Goal: Information Seeking & Learning: Check status

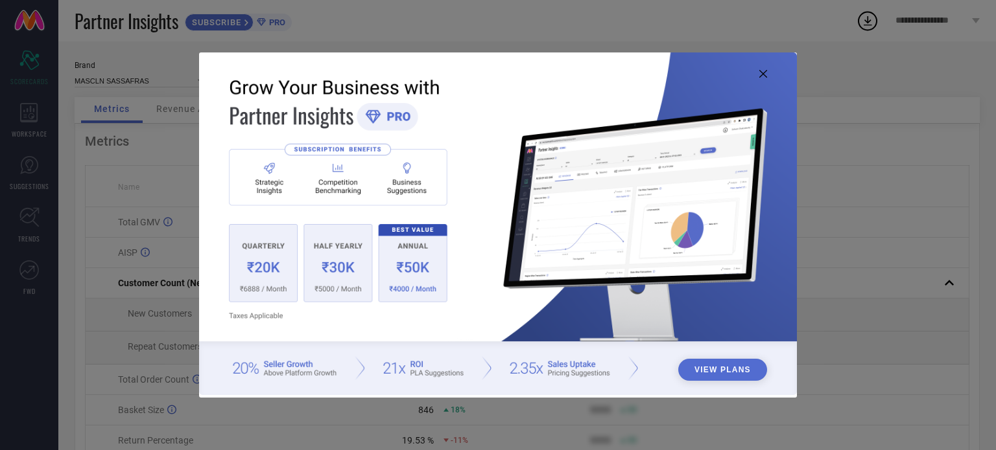
click at [762, 75] on icon at bounding box center [763, 74] width 8 height 8
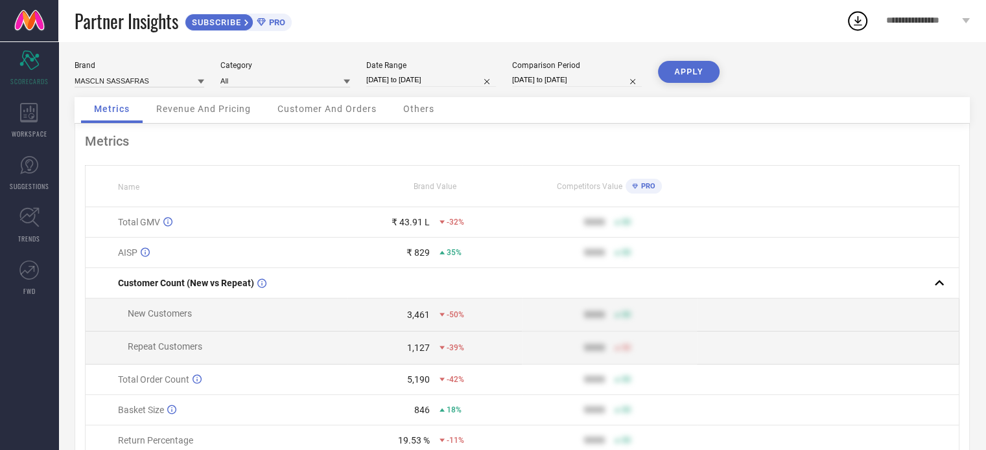
click at [166, 71] on div "Brand MASCLN SASSAFRAS" at bounding box center [140, 74] width 130 height 27
click at [162, 82] on input at bounding box center [140, 81] width 130 height 14
click at [158, 84] on input at bounding box center [140, 81] width 130 height 14
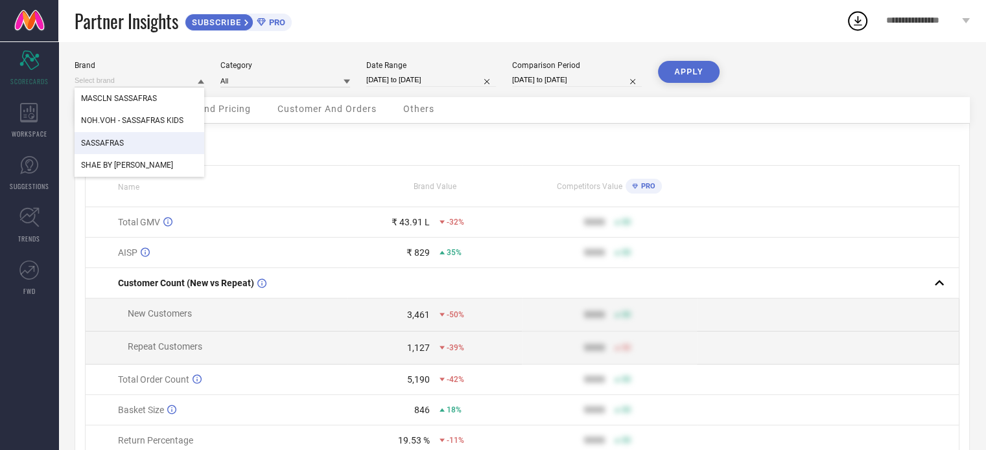
click at [135, 137] on div "SASSAFRAS" at bounding box center [140, 143] width 130 height 22
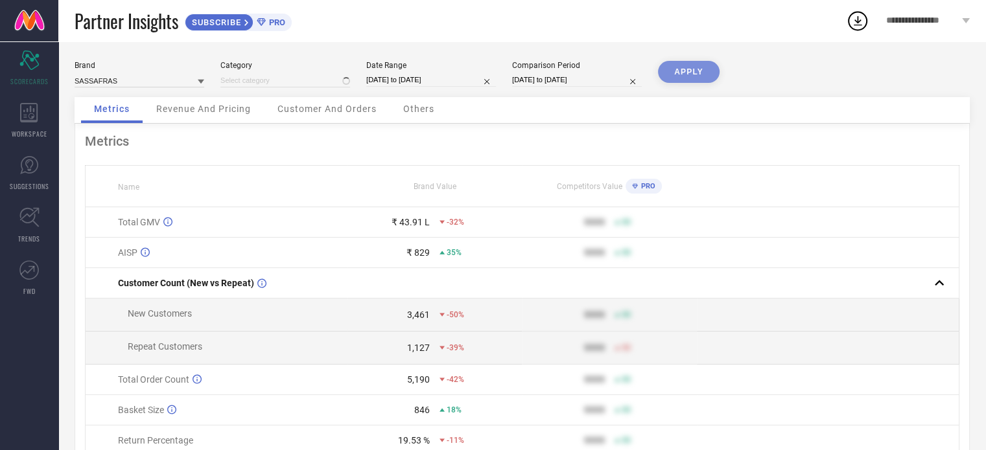
type input "All"
click at [681, 74] on button "APPLY" at bounding box center [689, 72] width 62 height 22
click at [38, 220] on icon at bounding box center [29, 217] width 20 height 20
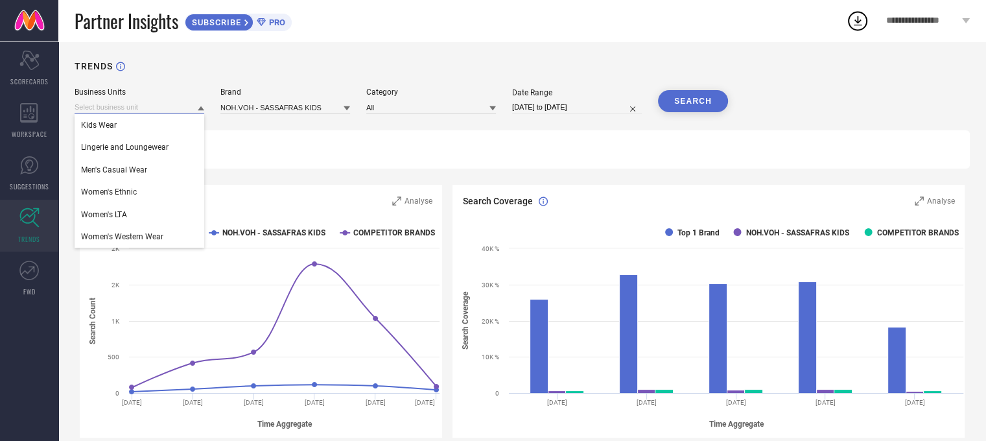
click at [165, 111] on input at bounding box center [140, 107] width 130 height 14
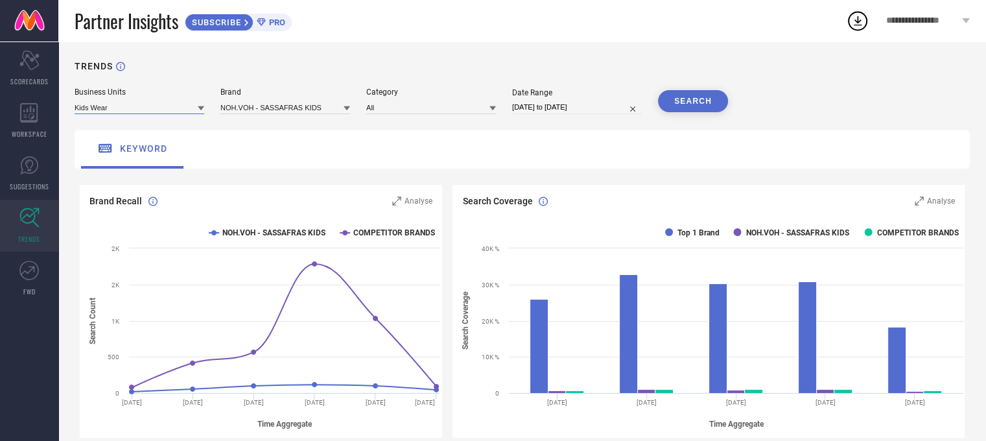
click at [154, 111] on input at bounding box center [140, 107] width 130 height 14
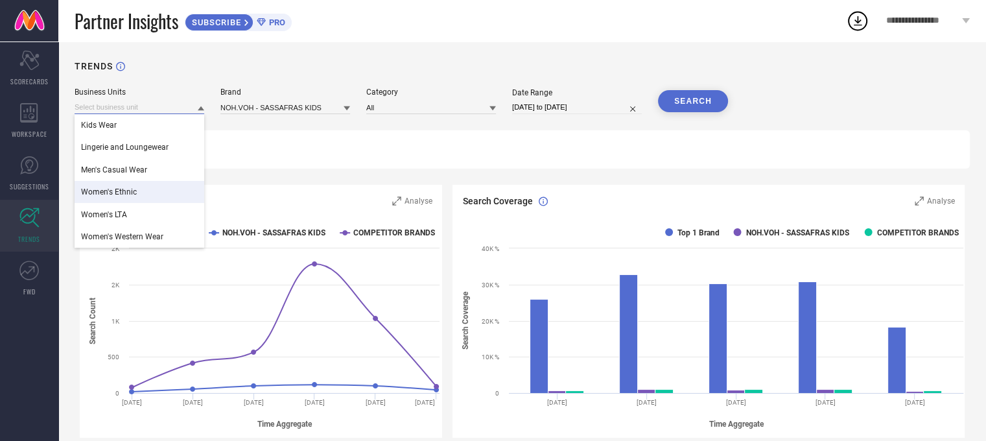
scroll to position [29, 0]
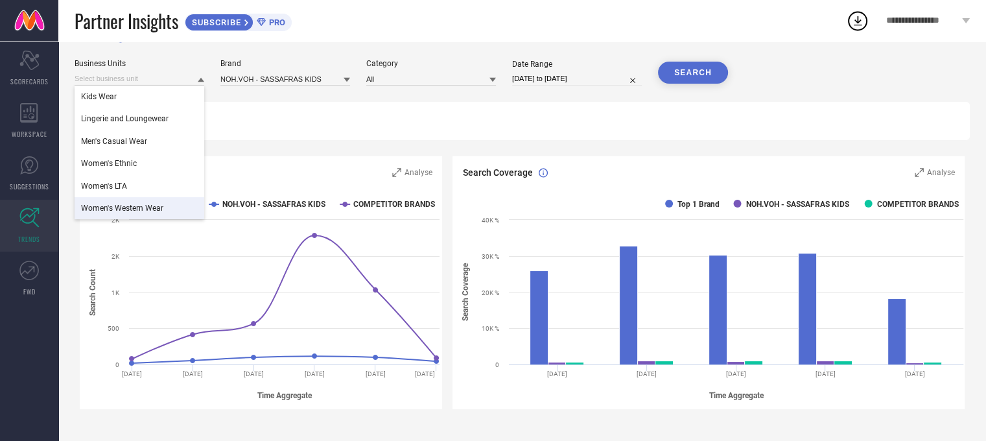
click at [153, 213] on span "Women's Western Wear" at bounding box center [122, 208] width 82 height 9
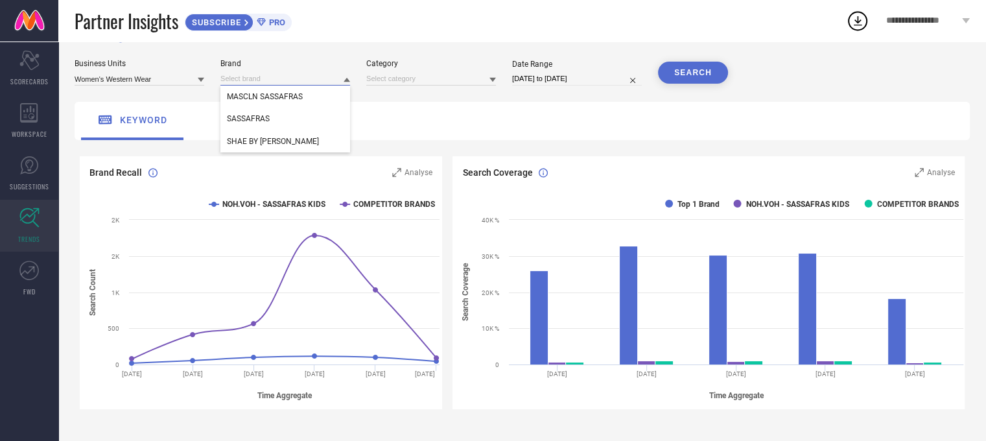
click at [258, 79] on input at bounding box center [285, 79] width 130 height 14
click at [274, 82] on input at bounding box center [285, 79] width 130 height 14
click at [409, 134] on div "keyword" at bounding box center [522, 121] width 895 height 38
click at [414, 86] on input at bounding box center [431, 79] width 130 height 14
select select "6"
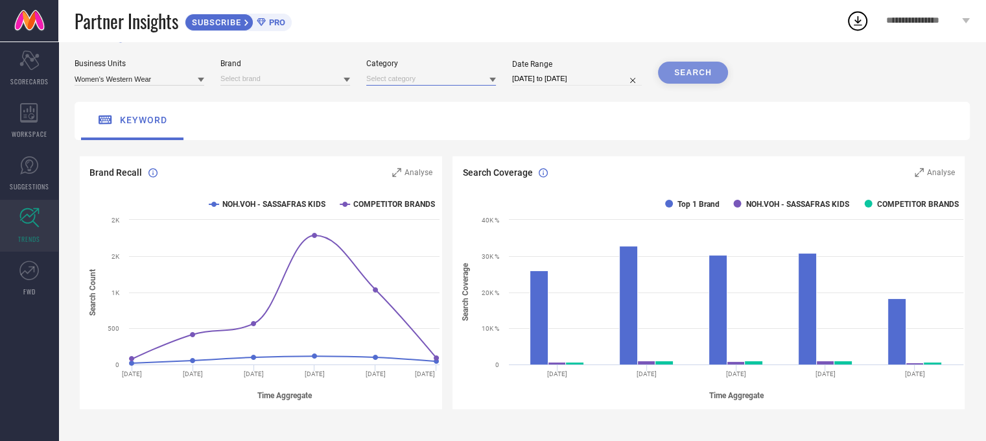
select select "2025"
select select "7"
select select "2025"
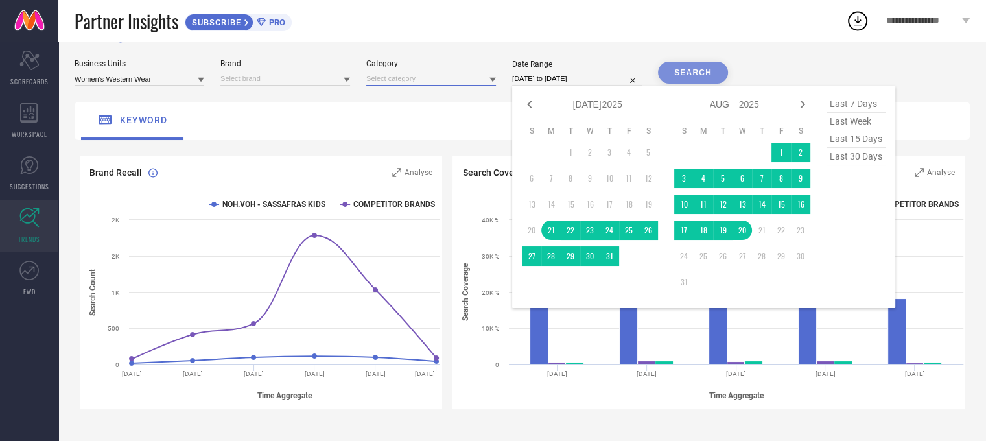
click at [544, 73] on input "[DATE] to [DATE]" at bounding box center [577, 79] width 130 height 14
click at [530, 110] on icon at bounding box center [530, 105] width 16 height 16
select select "4"
select select "2025"
select select "5"
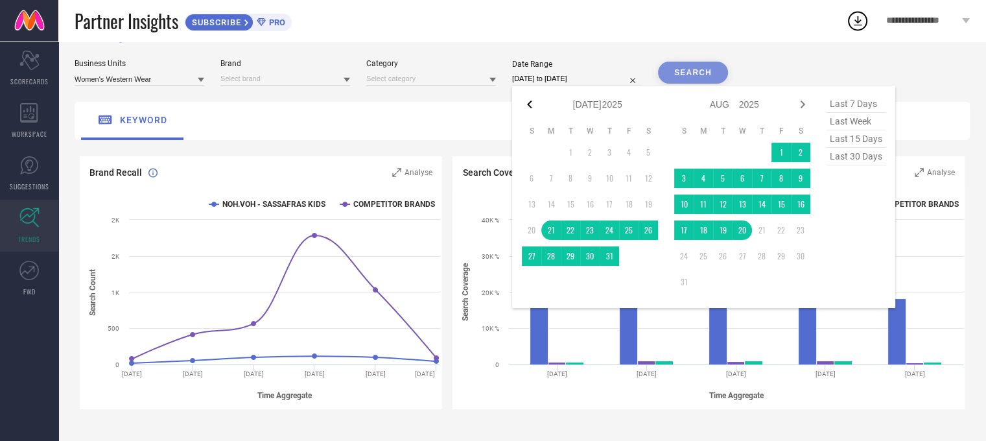
select select "2025"
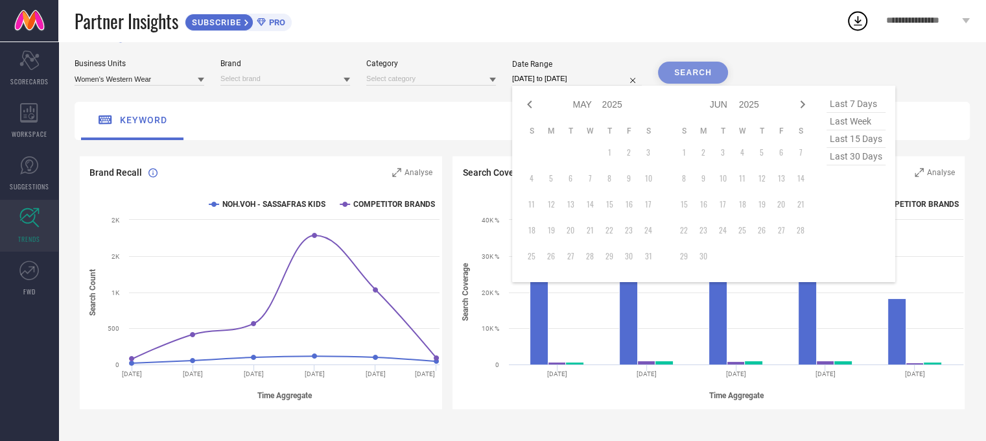
click at [530, 110] on icon at bounding box center [530, 105] width 16 height 16
select select "3"
select select "2025"
select select "4"
select select "2025"
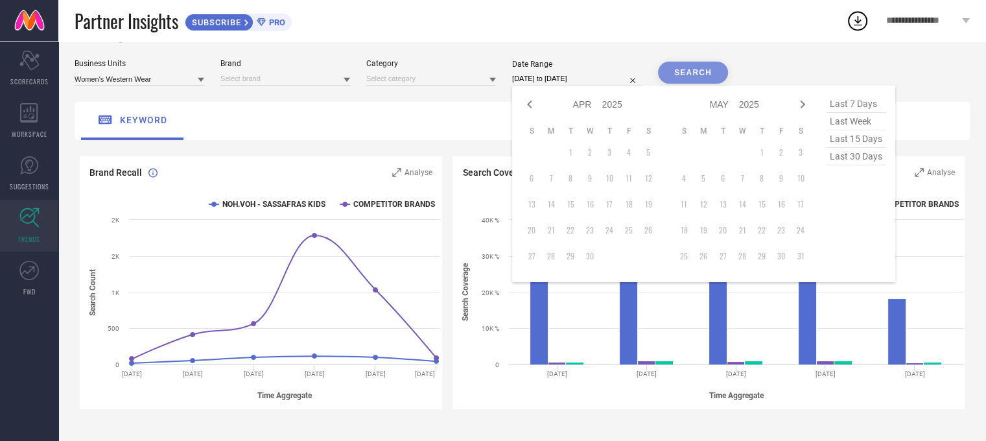
click at [530, 110] on icon at bounding box center [530, 105] width 16 height 16
select select "2"
select select "2025"
select select "3"
select select "2025"
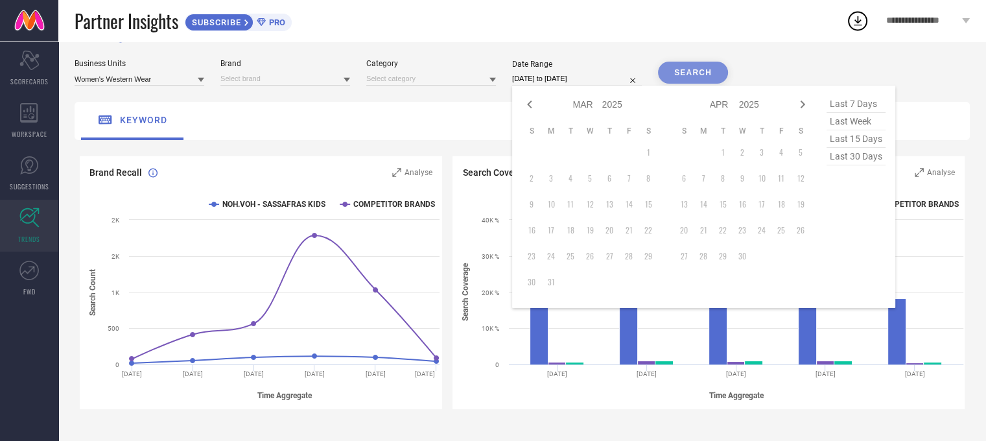
click at [723, 157] on td "1" at bounding box center [722, 152] width 19 height 19
click at [723, 152] on td "1" at bounding box center [722, 152] width 19 height 19
click at [803, 106] on icon at bounding box center [802, 104] width 5 height 8
select select "3"
select select "2025"
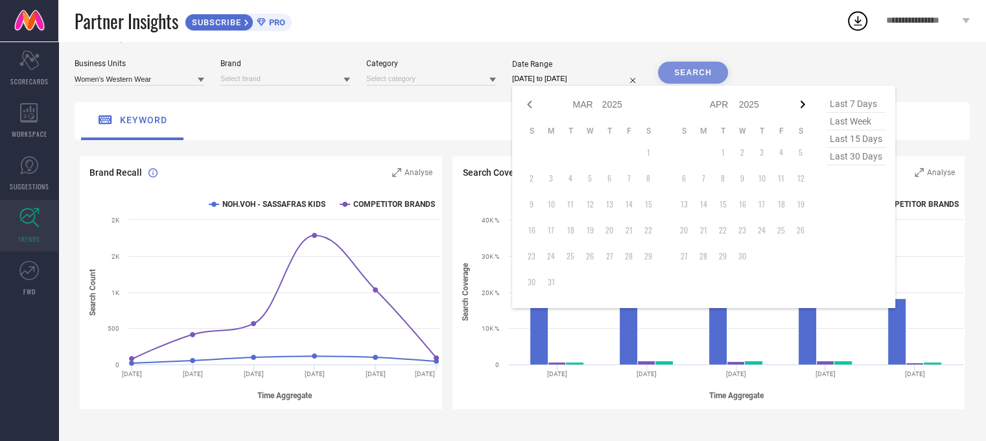
select select "4"
select select "2025"
click at [802, 103] on icon at bounding box center [802, 104] width 5 height 8
select select "4"
select select "2025"
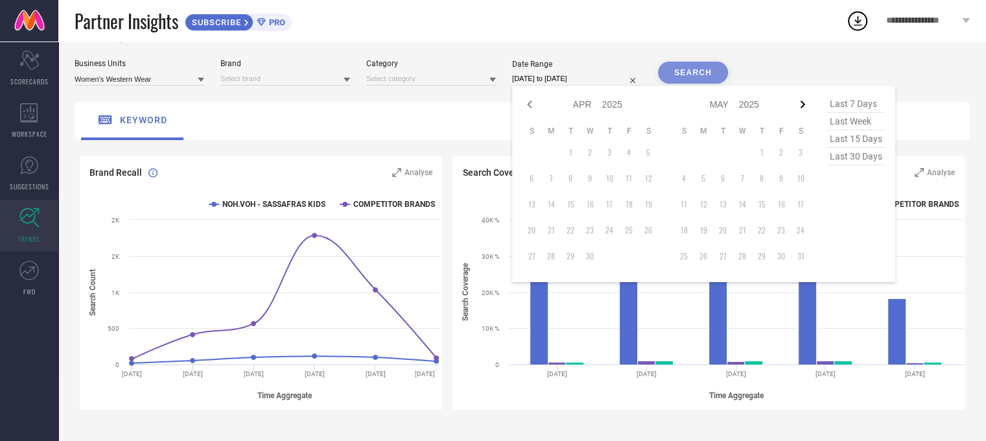
select select "5"
select select "2025"
click at [802, 103] on icon at bounding box center [802, 104] width 5 height 8
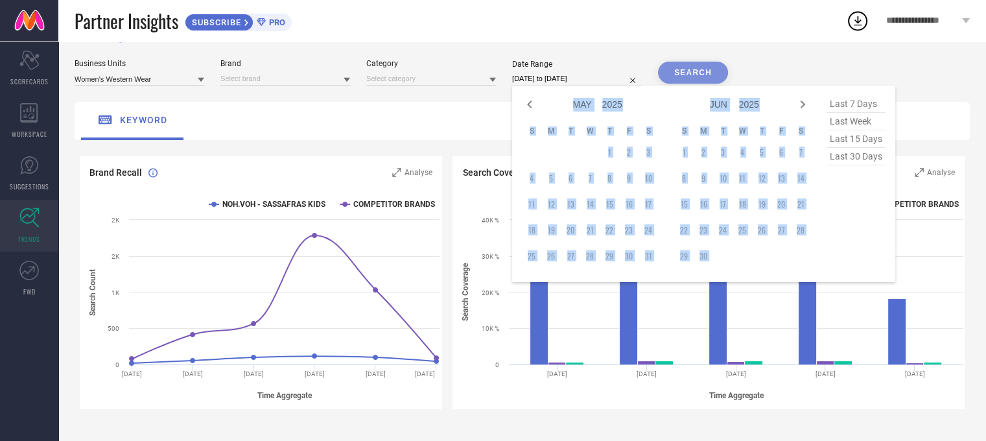
select select "5"
select select "2025"
select select "6"
select select "2025"
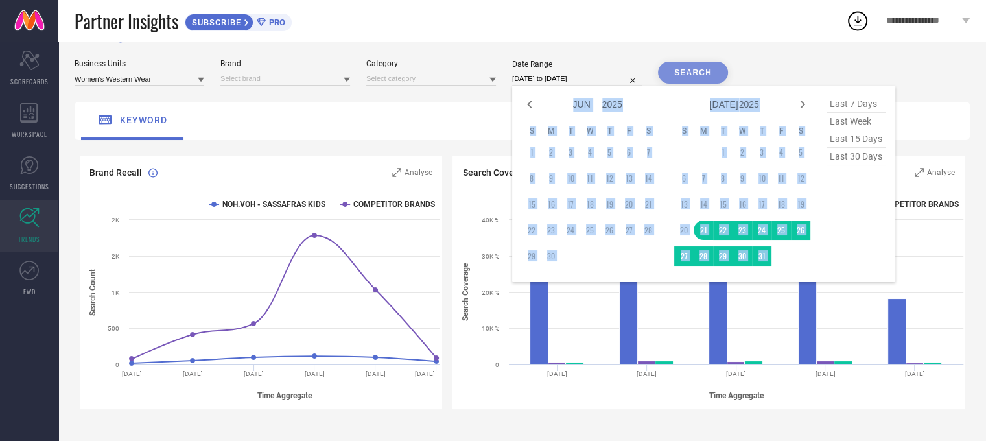
click at [802, 103] on icon at bounding box center [802, 104] width 5 height 8
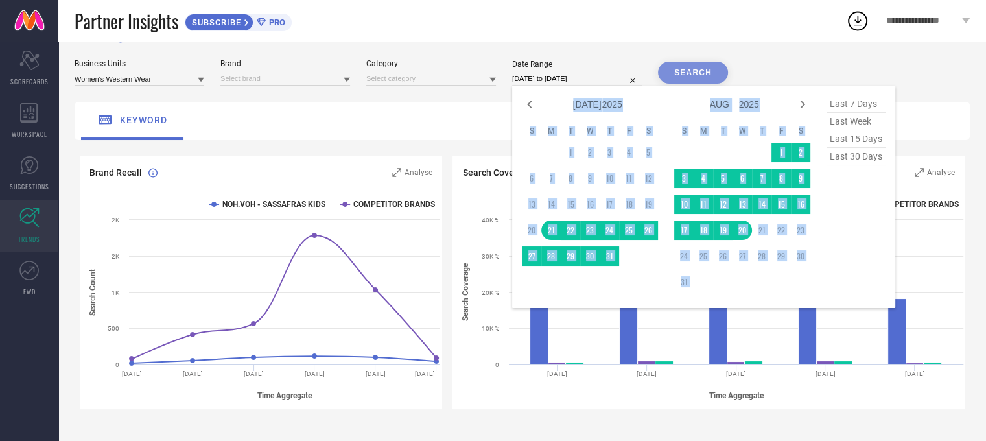
click at [802, 103] on icon at bounding box center [802, 104] width 5 height 8
select select "7"
select select "2025"
select select "8"
select select "2025"
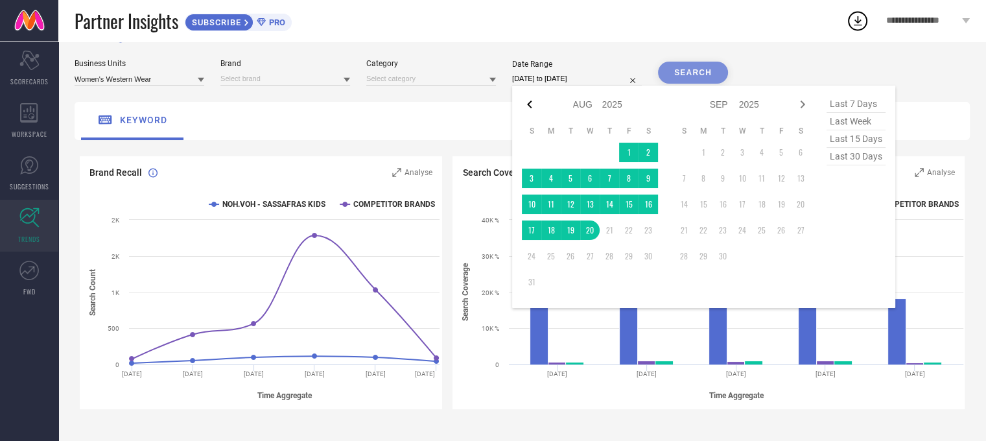
click at [532, 108] on icon at bounding box center [530, 105] width 16 height 16
select select "6"
select select "2025"
select select "7"
select select "2025"
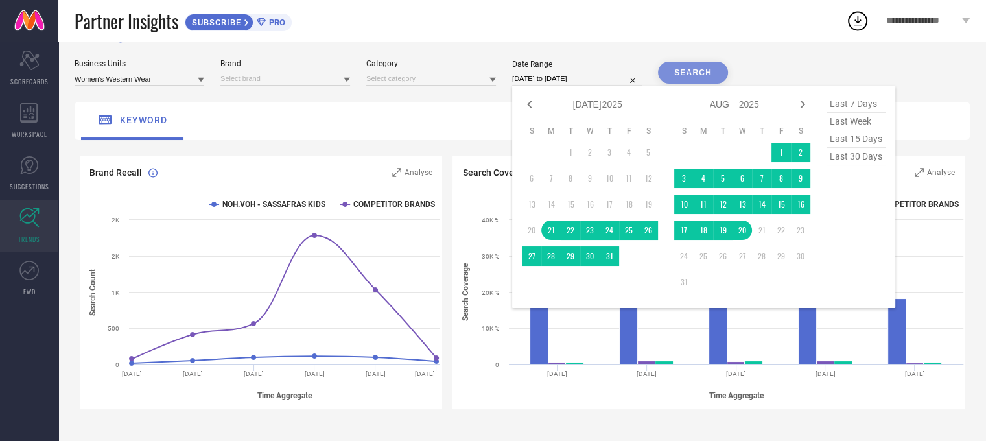
click at [532, 108] on icon at bounding box center [530, 105] width 16 height 16
select select "5"
select select "2025"
select select "6"
select select "2025"
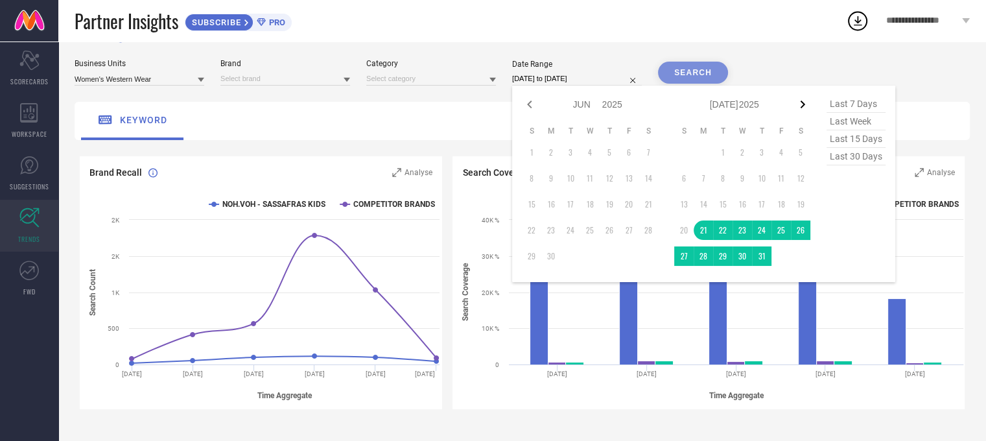
click at [806, 107] on icon at bounding box center [803, 105] width 16 height 16
select select "6"
select select "2025"
select select "7"
select select "2025"
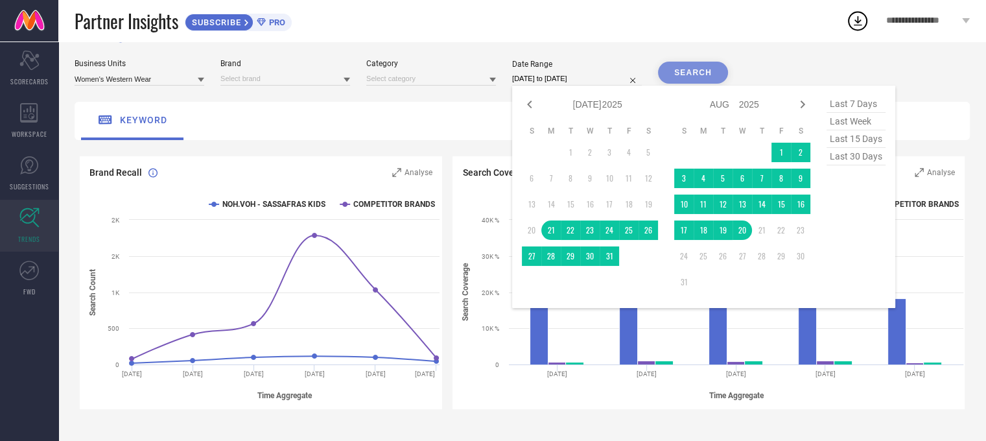
click at [806, 107] on icon at bounding box center [803, 105] width 16 height 16
select select "7"
select select "2025"
select select "8"
select select "2025"
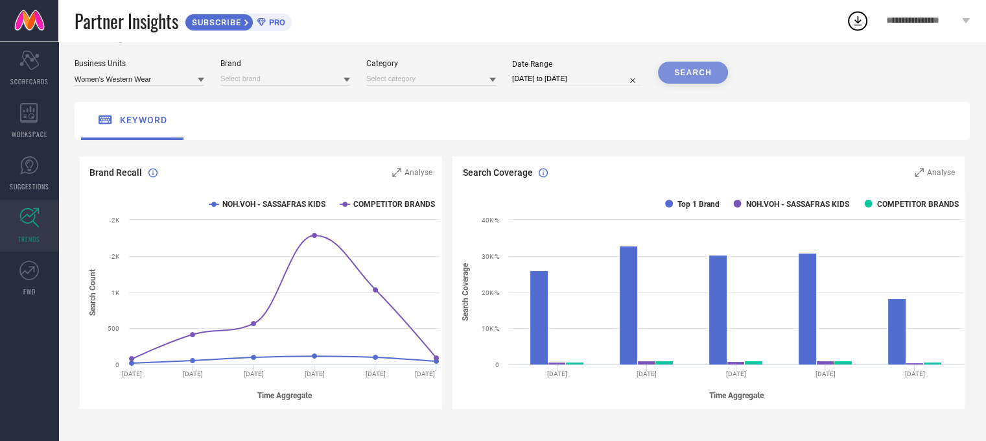
click at [796, 29] on div "Partner Insights SUBSCRIBE PRO" at bounding box center [460, 20] width 771 height 41
click at [682, 78] on div "SEARCH" at bounding box center [693, 73] width 70 height 22
click at [687, 63] on div "SEARCH" at bounding box center [693, 73] width 70 height 22
click at [281, 82] on input at bounding box center [285, 79] width 130 height 14
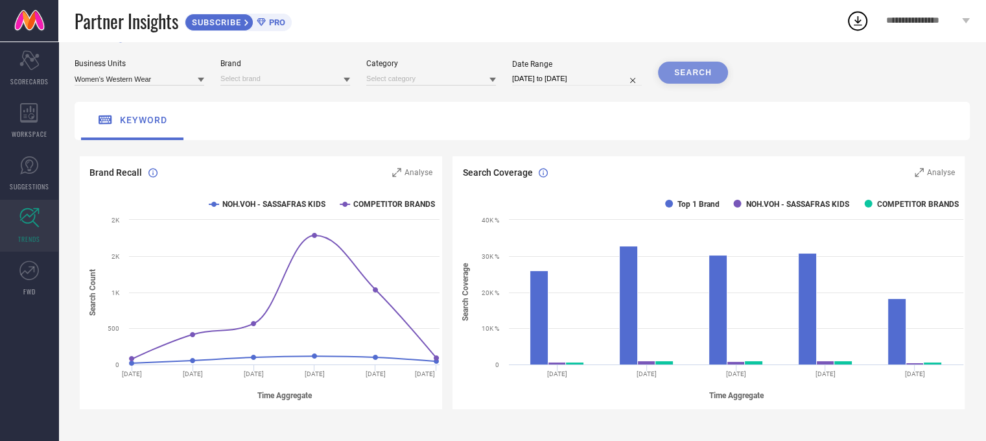
click at [267, 87] on div "TRENDS Business Units Women's Western Wear Brand Category Date Range [DATE] to …" at bounding box center [521, 339] width 927 height 653
click at [260, 76] on input at bounding box center [285, 79] width 130 height 14
click at [257, 78] on input at bounding box center [285, 79] width 130 height 14
click at [261, 118] on span "SASSAFRAS" at bounding box center [248, 118] width 43 height 9
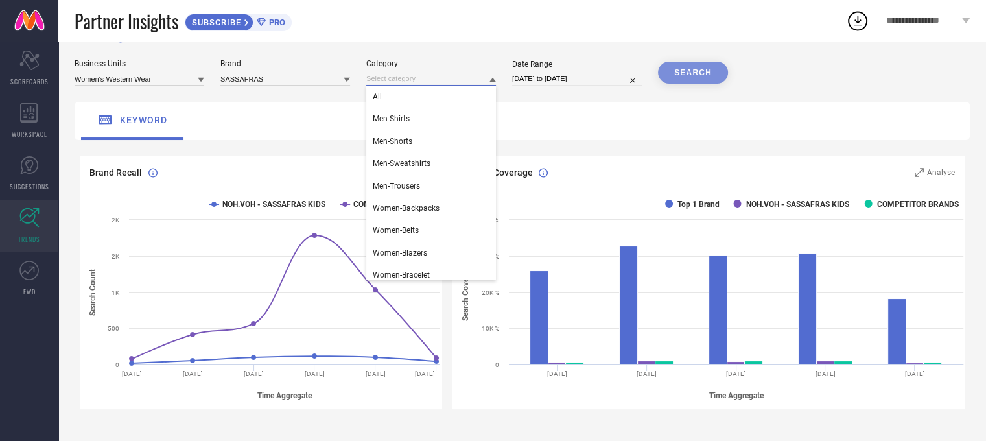
click at [444, 80] on input at bounding box center [431, 79] width 130 height 14
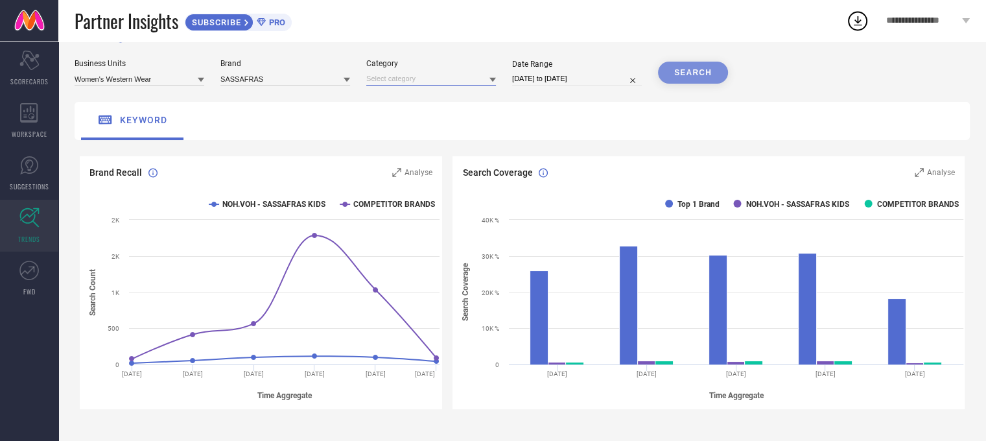
click at [477, 75] on input at bounding box center [431, 79] width 130 height 14
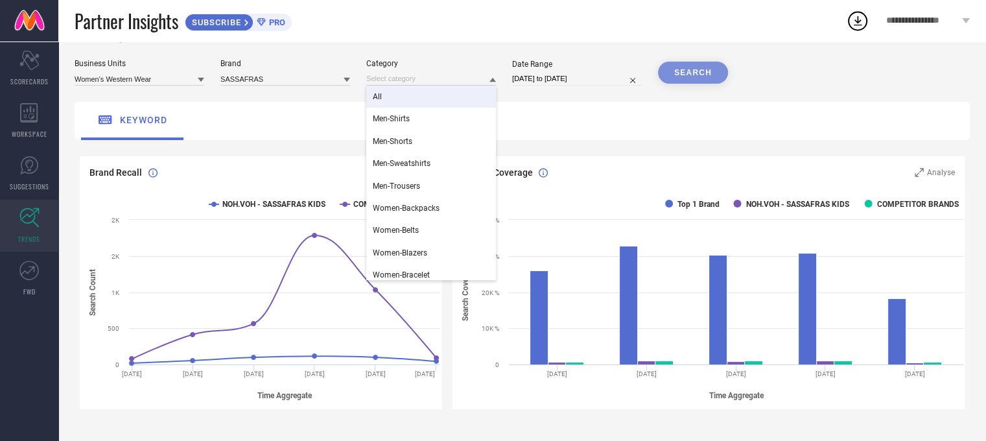
click at [469, 95] on div "All" at bounding box center [431, 97] width 130 height 22
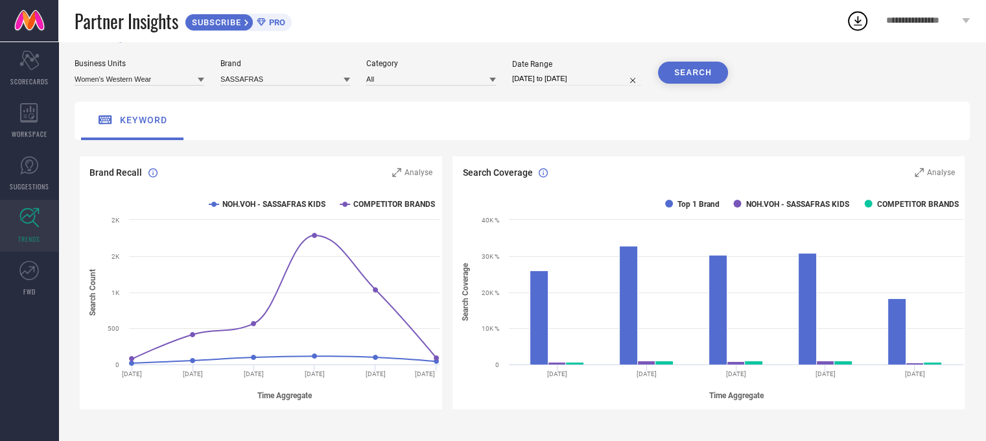
click at [697, 69] on button "SEARCH" at bounding box center [693, 73] width 70 height 22
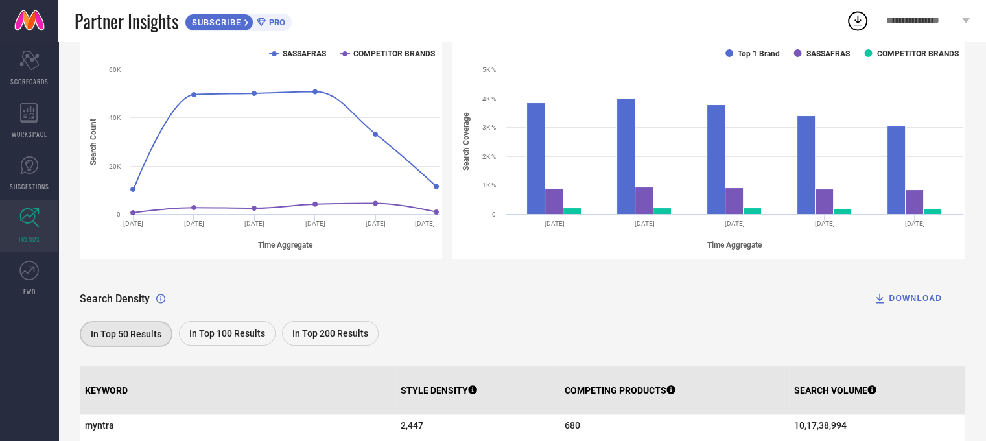
scroll to position [254, 0]
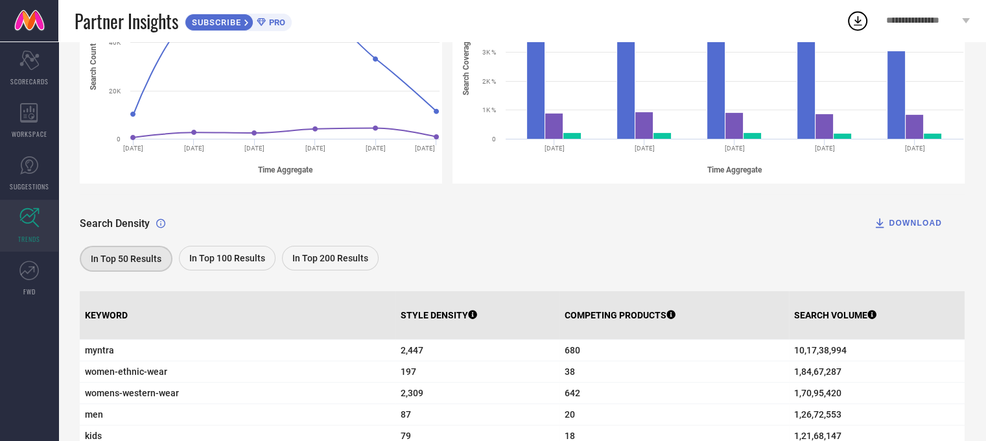
click at [918, 226] on div "DOWNLOAD" at bounding box center [907, 222] width 69 height 13
click at [857, 21] on icon at bounding box center [858, 21] width 8 height 10
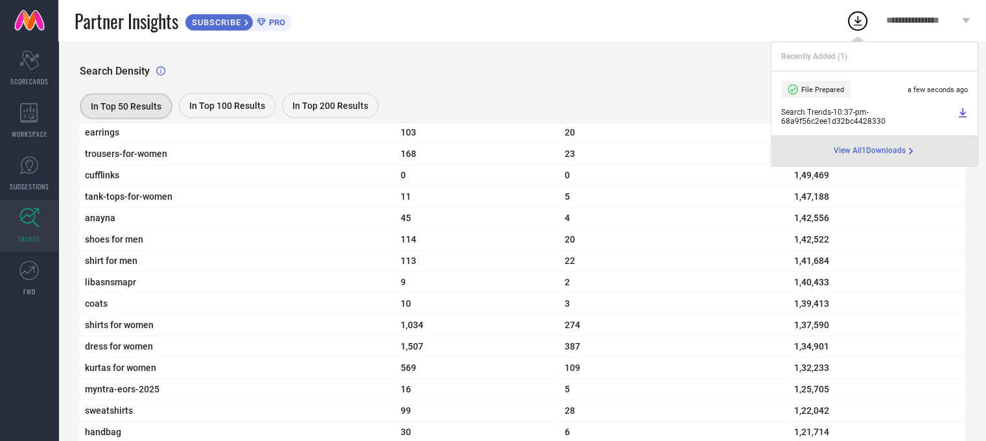
scroll to position [3980, 0]
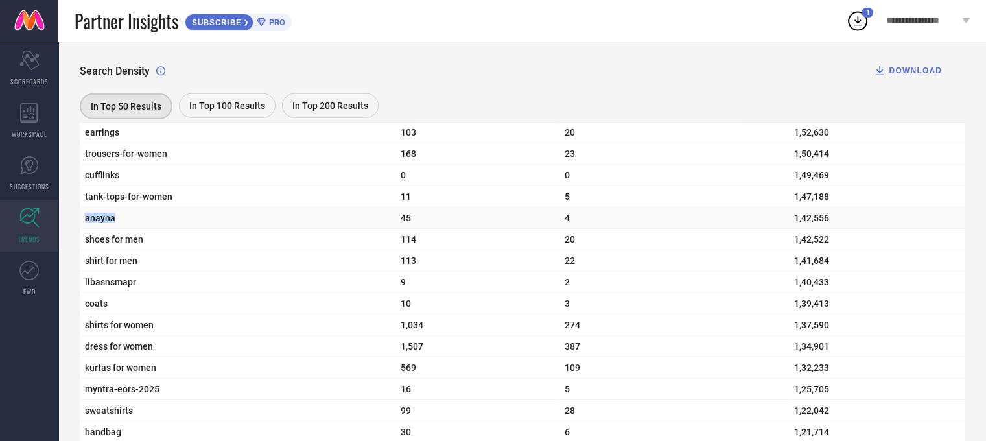
drag, startPoint x: 117, startPoint y: 286, endPoint x: 87, endPoint y: 288, distance: 29.9
click at [87, 223] on span "anayna" at bounding box center [237, 218] width 305 height 10
copy span "anayna"
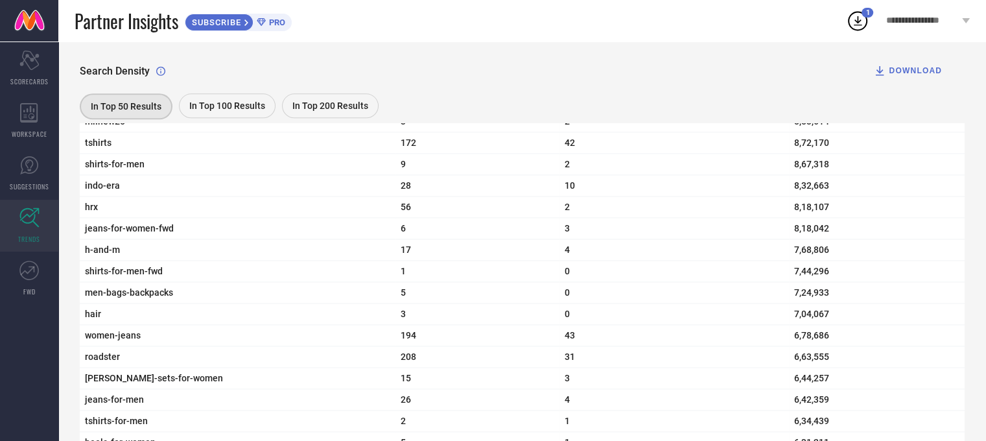
scroll to position [1553, 0]
drag, startPoint x: 791, startPoint y: 207, endPoint x: 832, endPoint y: 204, distance: 40.9
click at [832, 190] on span "8,32,663" at bounding box center [876, 185] width 165 height 10
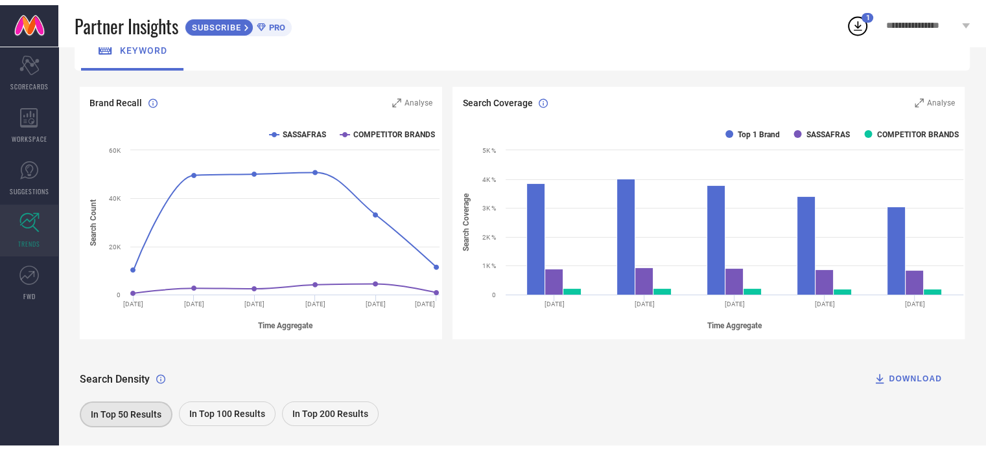
scroll to position [0, 0]
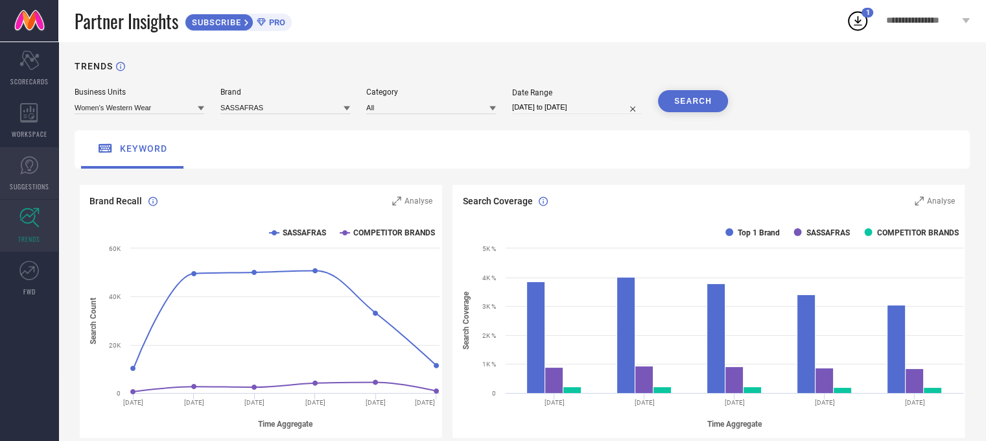
click at [38, 167] on icon at bounding box center [28, 165] width 19 height 19
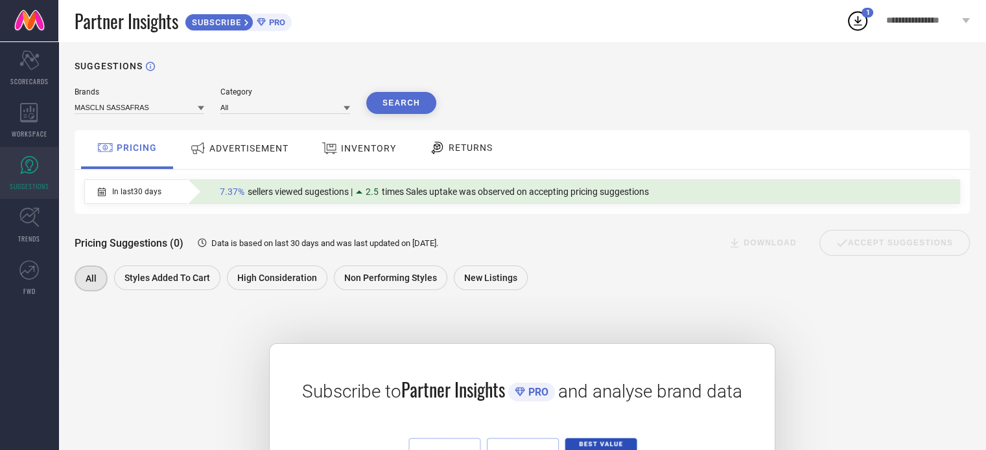
click at [238, 154] on span "ADVERTISEMENT" at bounding box center [248, 148] width 79 height 10
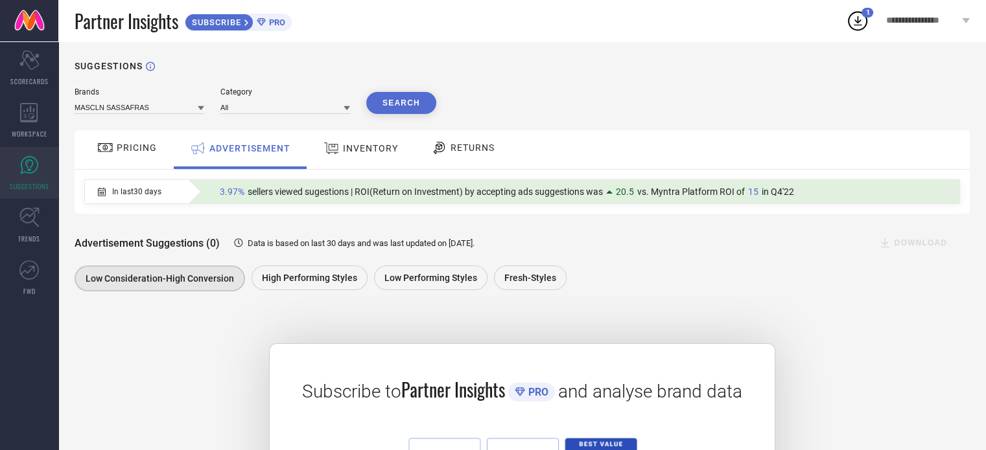
click at [375, 152] on span "INVENTORY" at bounding box center [370, 148] width 55 height 10
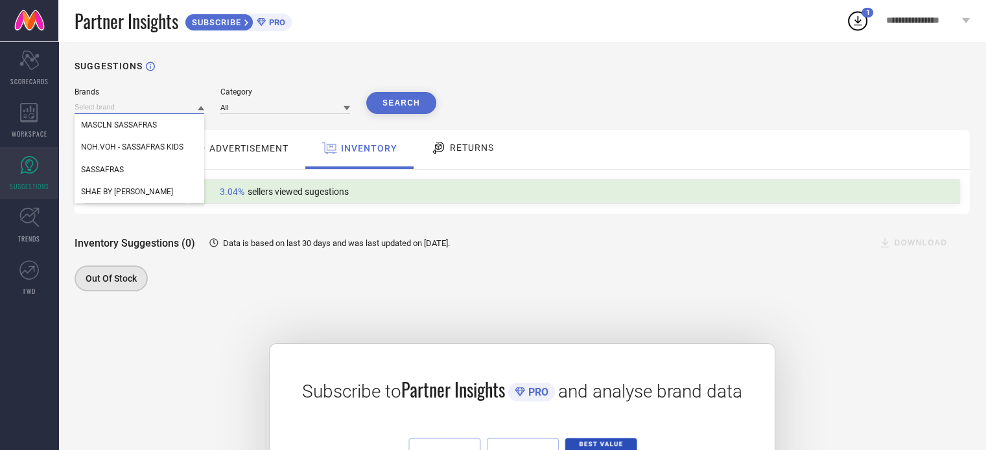
click at [149, 113] on input at bounding box center [140, 107] width 130 height 14
click at [156, 113] on input at bounding box center [140, 107] width 130 height 14
click at [149, 167] on div "SASSAFRAS" at bounding box center [140, 170] width 130 height 22
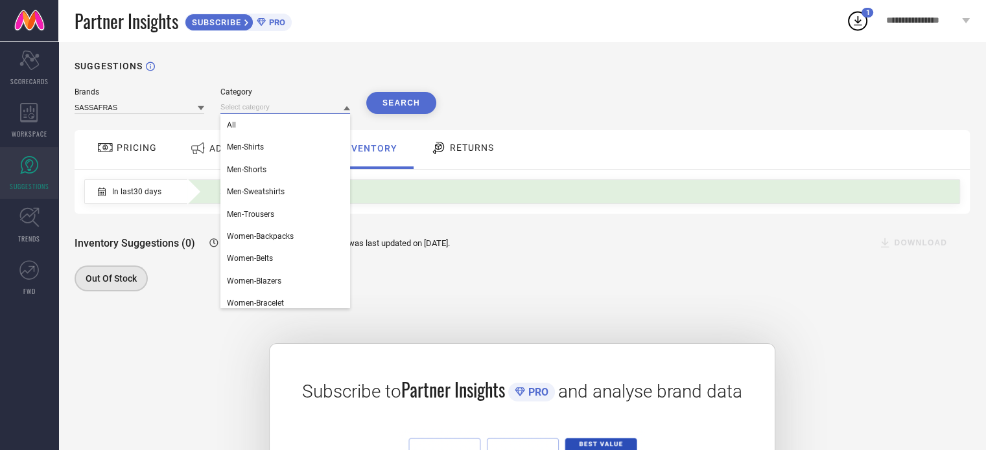
click at [303, 103] on input at bounding box center [285, 107] width 130 height 14
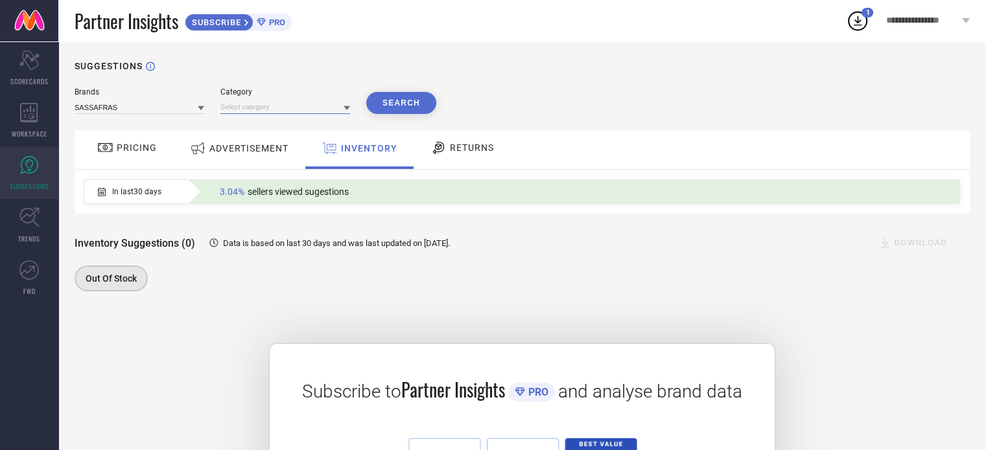
click at [293, 103] on input at bounding box center [285, 107] width 130 height 14
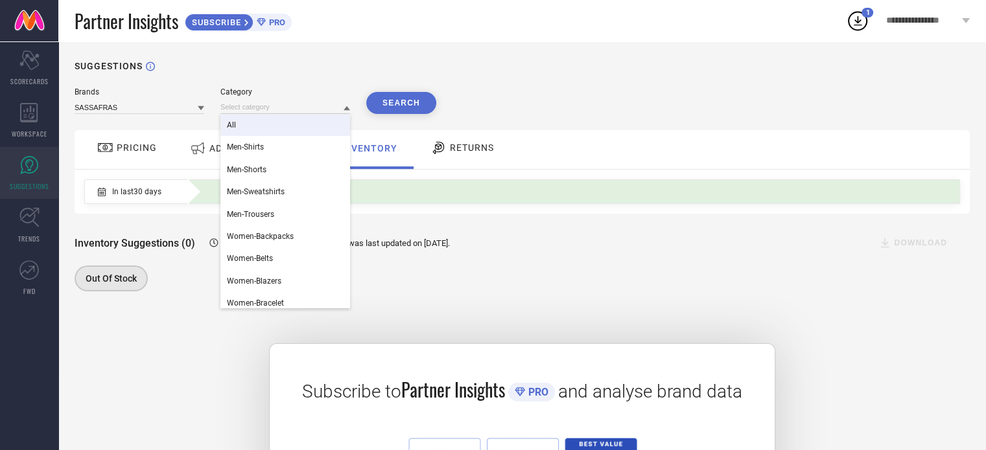
click at [285, 123] on div "All" at bounding box center [285, 125] width 130 height 22
click at [314, 107] on input at bounding box center [285, 107] width 130 height 14
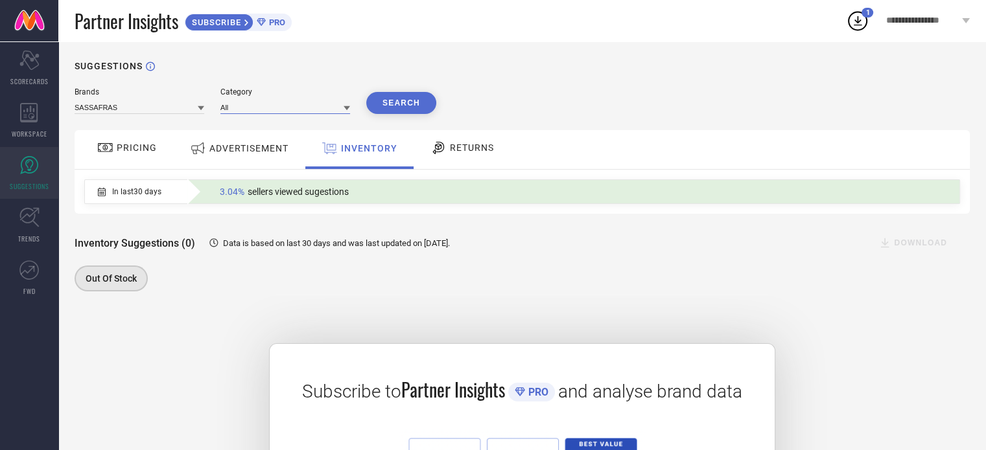
click at [304, 109] on input at bounding box center [285, 107] width 130 height 14
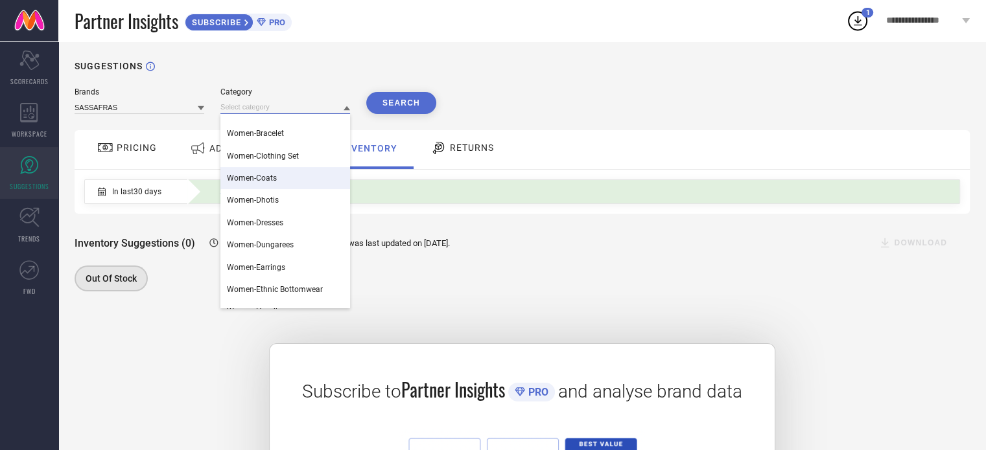
scroll to position [171, 0]
click at [285, 218] on div "Women-Dresses" at bounding box center [285, 222] width 130 height 22
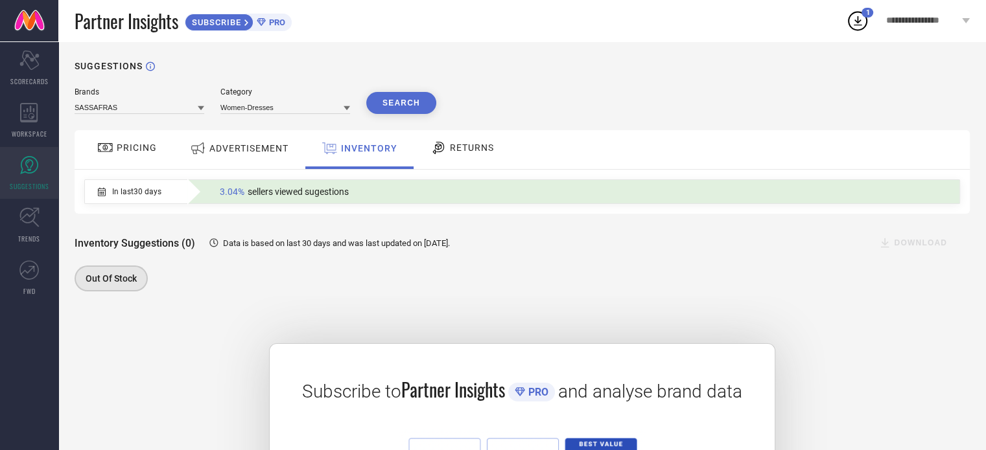
click at [395, 108] on button "Search" at bounding box center [401, 103] width 70 height 22
click at [456, 156] on div "RETURNS" at bounding box center [462, 148] width 70 height 22
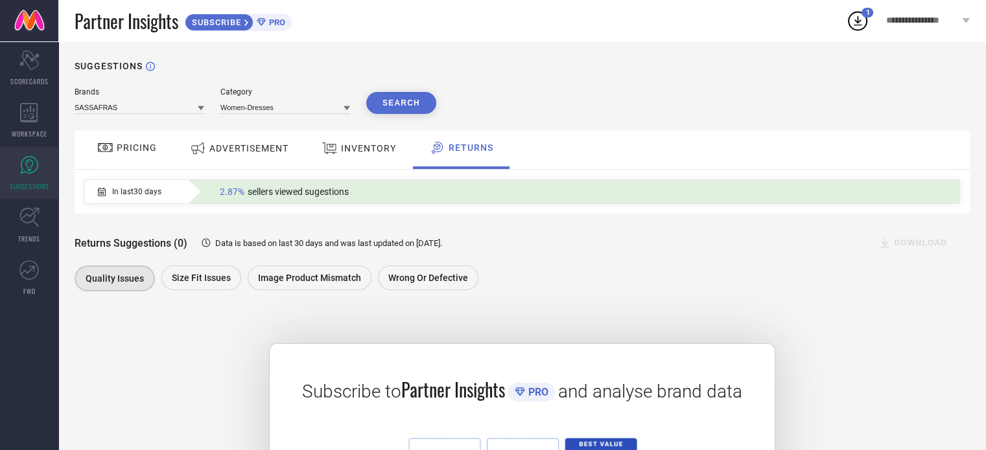
click at [148, 147] on span "PRICING" at bounding box center [137, 148] width 40 height 10
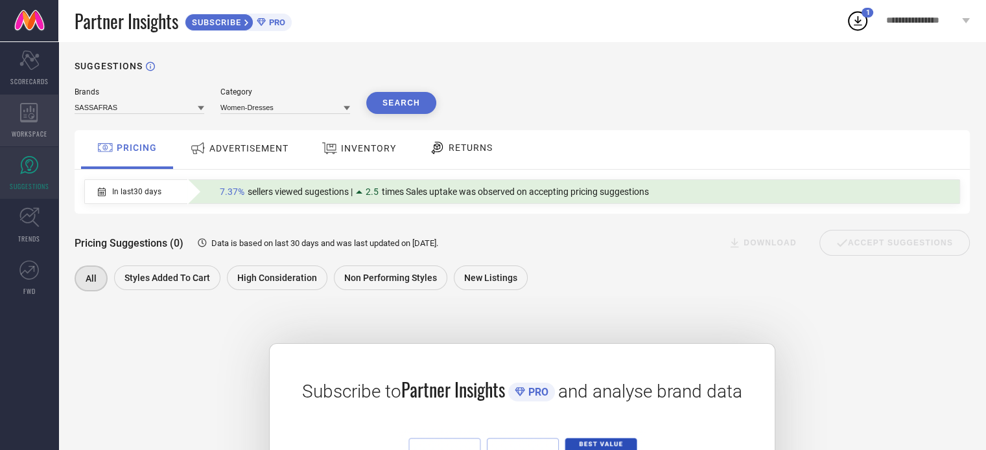
click at [39, 121] on div "WORKSPACE" at bounding box center [29, 121] width 58 height 52
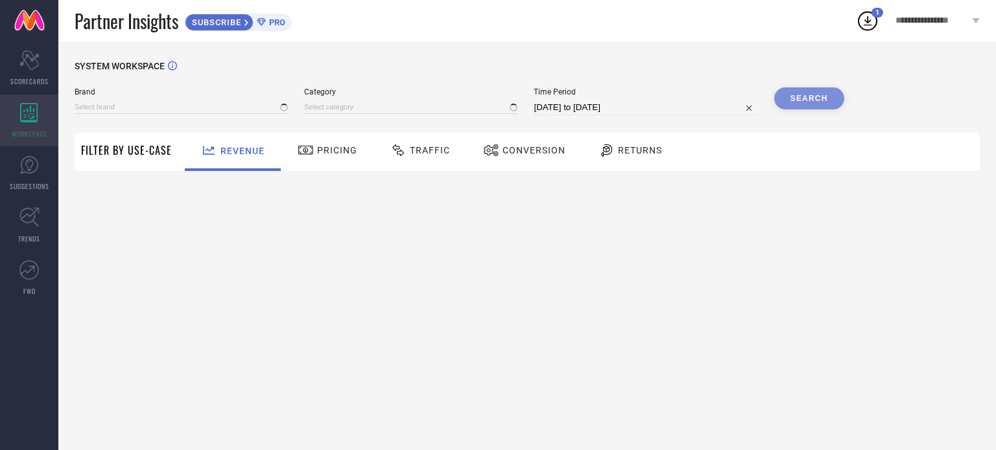
type input "MASCLN SASSAFRAS"
type input "All"
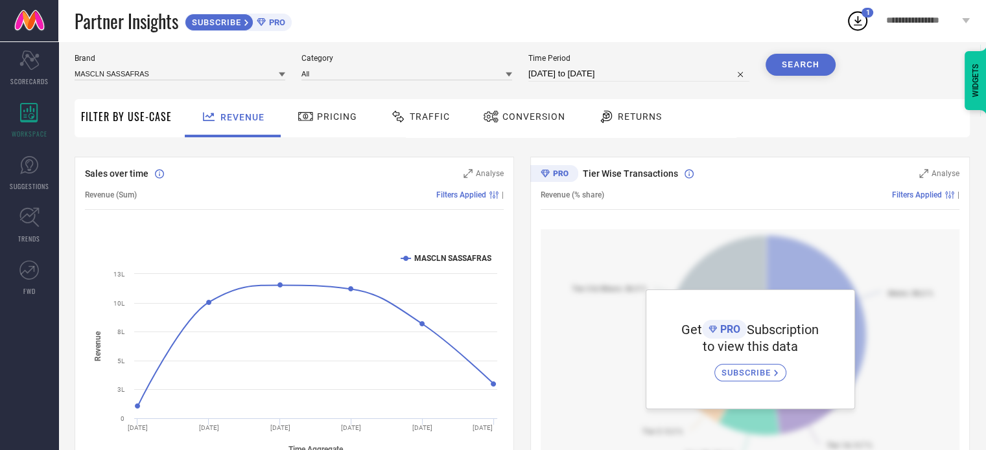
scroll to position [34, 0]
click at [23, 72] on div "Scorecard SCORECARDS" at bounding box center [29, 68] width 58 height 52
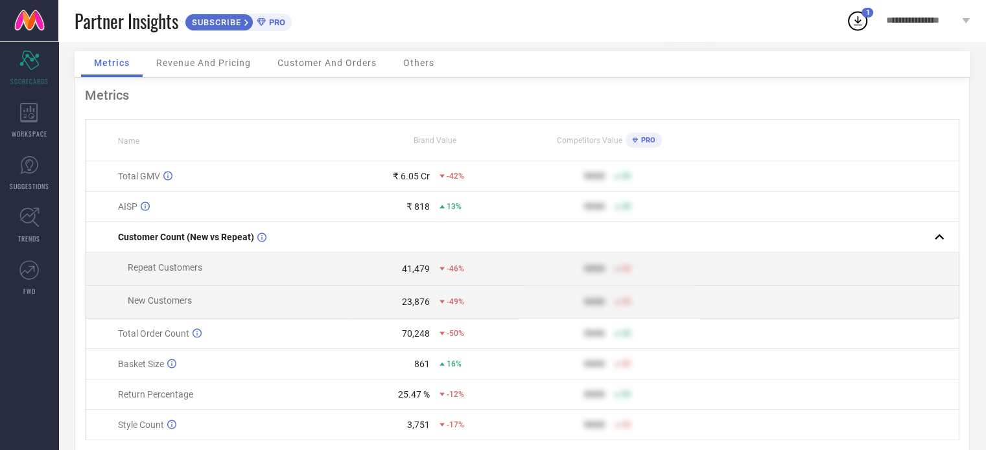
scroll to position [47, 0]
click at [209, 73] on div "Revenue And Pricing" at bounding box center [203, 64] width 121 height 26
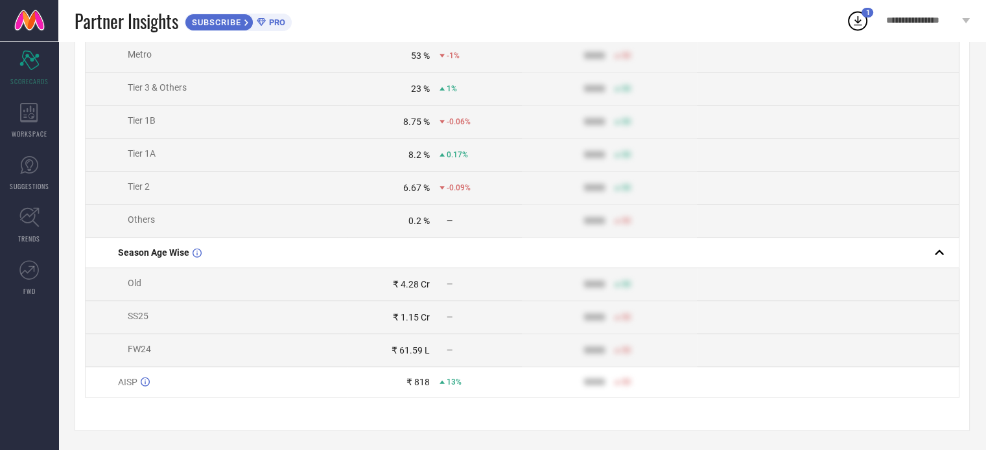
scroll to position [0, 0]
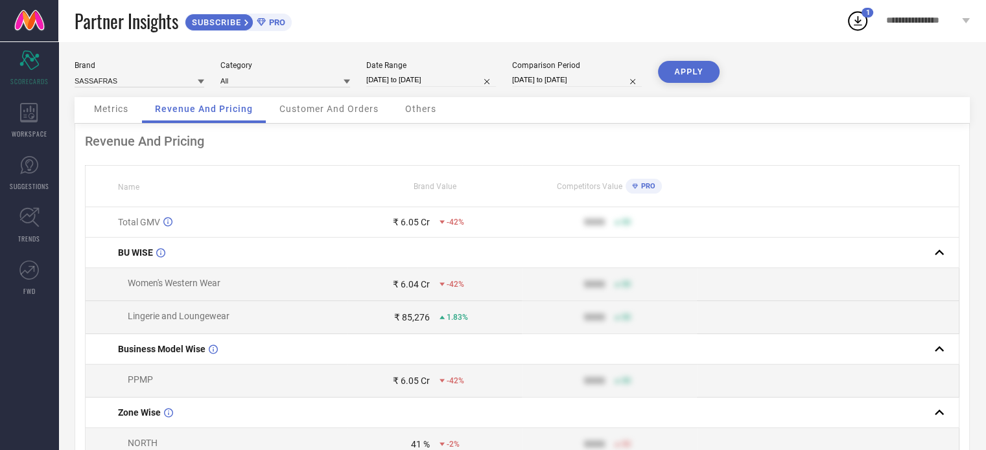
click at [342, 113] on span "Customer And Orders" at bounding box center [328, 109] width 99 height 10
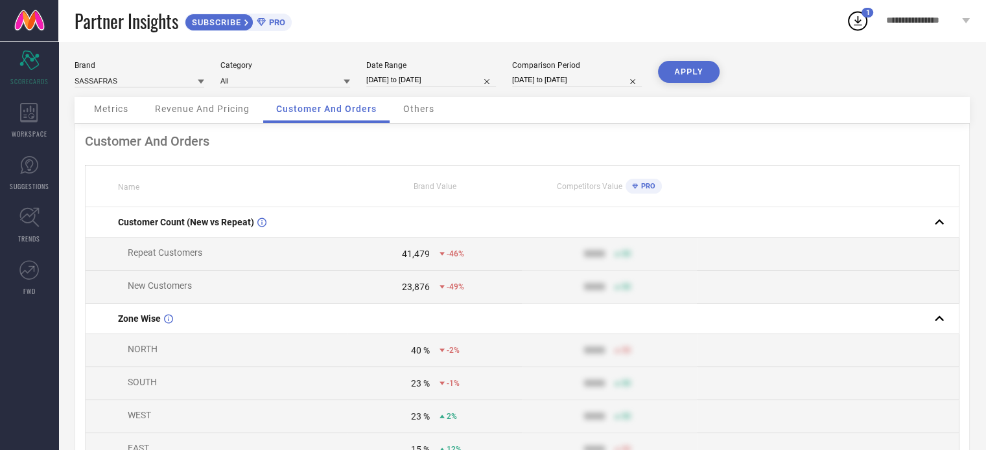
click at [434, 118] on div "Others" at bounding box center [418, 110] width 57 height 26
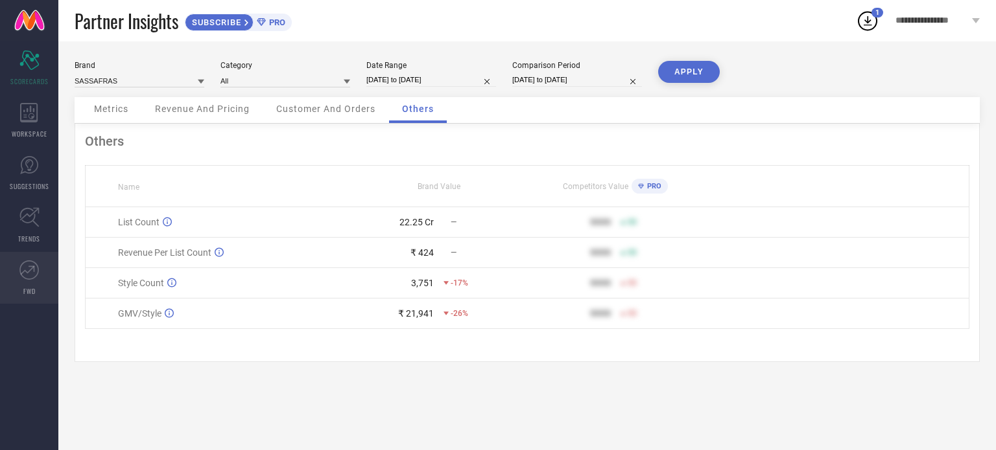
click at [29, 275] on icon at bounding box center [28, 270] width 19 height 19
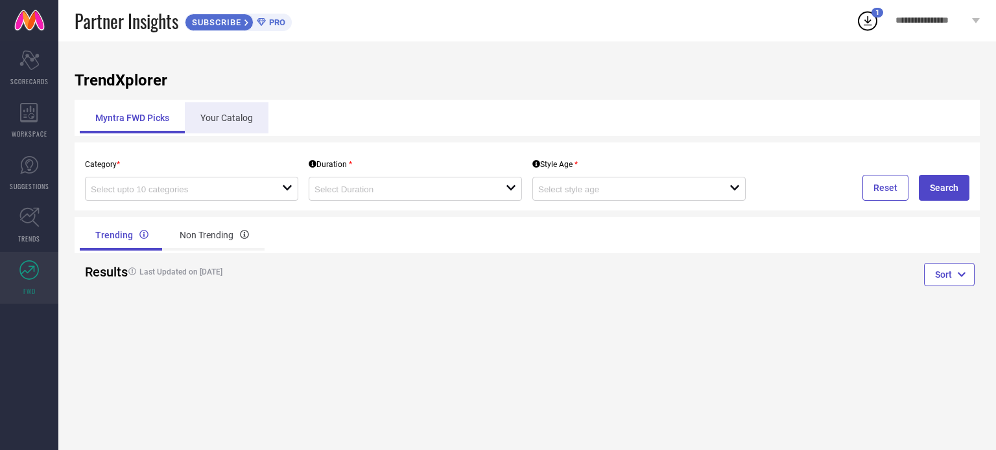
click at [215, 124] on div "Your Catalog" at bounding box center [227, 117] width 84 height 31
